Goal: Obtain resource: Download file/media

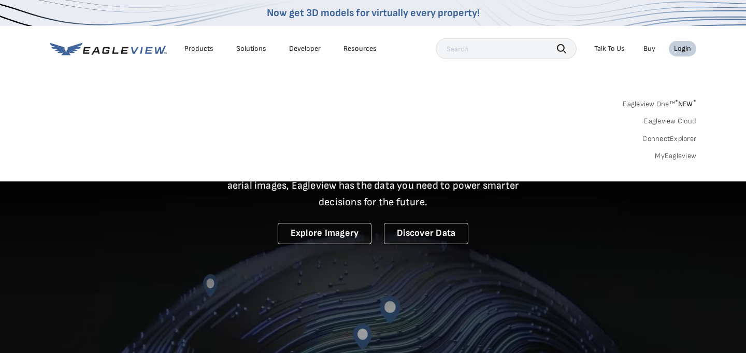
click at [682, 154] on link "MyEagleview" at bounding box center [674, 155] width 41 height 9
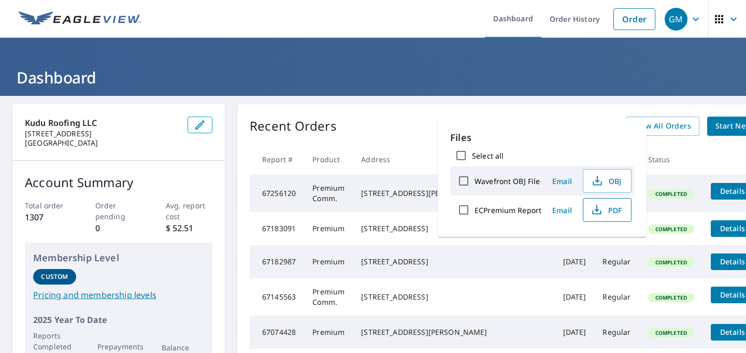
click at [617, 212] on span "PDF" at bounding box center [605, 209] width 33 height 12
click at [702, 154] on th at bounding box center [742, 159] width 81 height 31
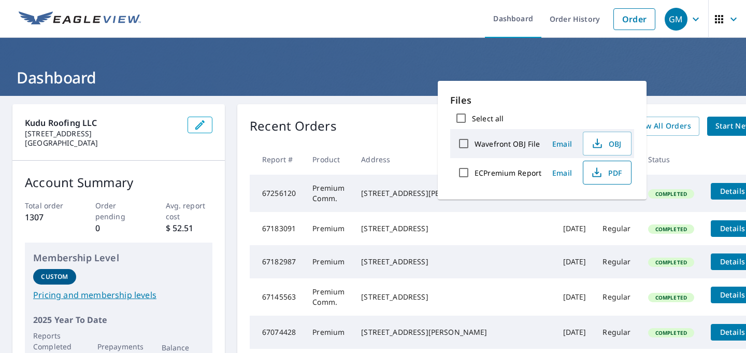
click at [604, 174] on span "PDF" at bounding box center [605, 172] width 33 height 12
